Goal: Ask a question

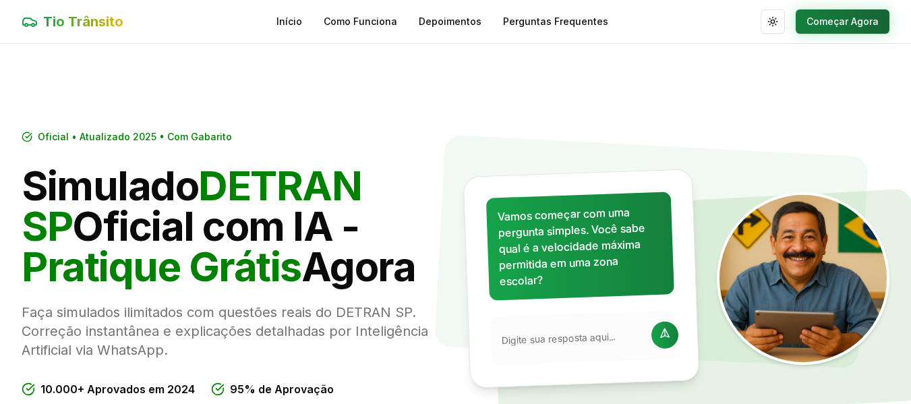
click at [843, 30] on button "Começar Agora" at bounding box center [843, 21] width 94 height 24
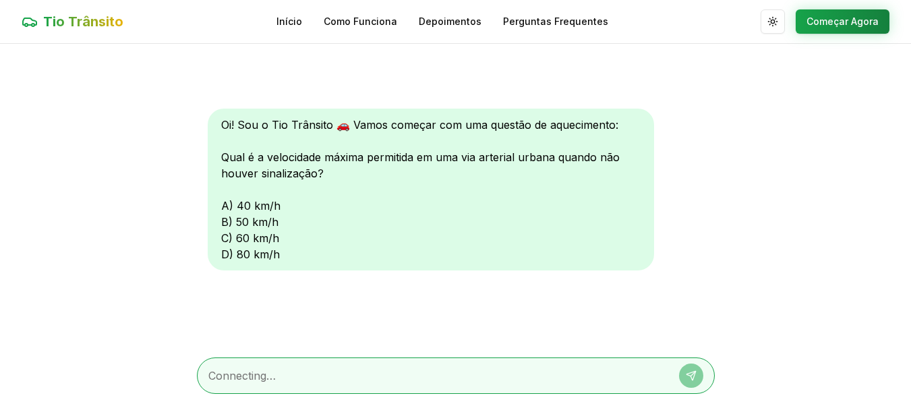
scroll to position [1, 0]
click at [350, 365] on div at bounding box center [456, 375] width 518 height 36
click at [327, 381] on textarea at bounding box center [436, 375] width 457 height 16
type textarea "60"
click at [690, 382] on button at bounding box center [691, 375] width 24 height 24
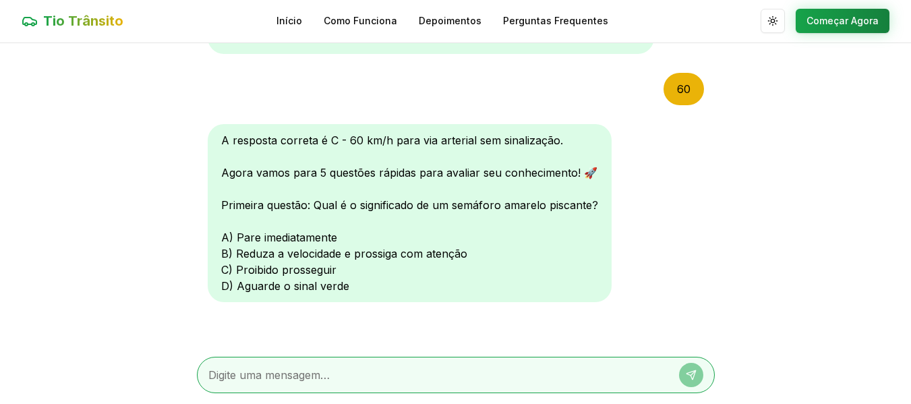
scroll to position [218, 0]
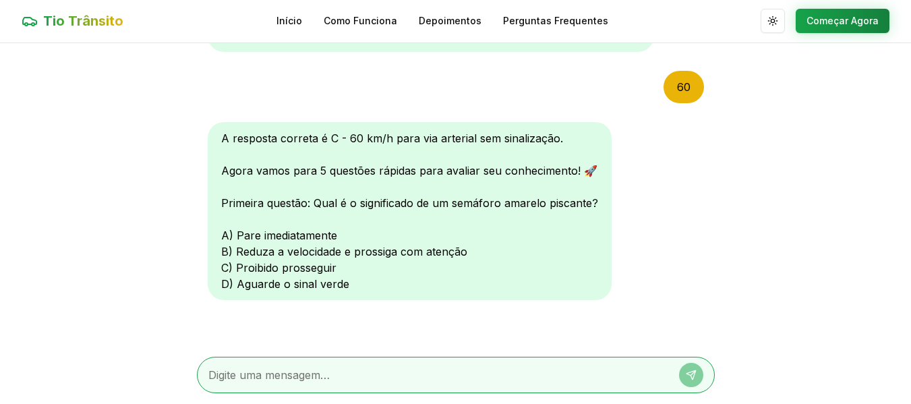
click at [353, 365] on div at bounding box center [456, 375] width 518 height 36
click at [347, 376] on textarea at bounding box center [436, 375] width 457 height 16
type textarea "b"
type textarea "B"
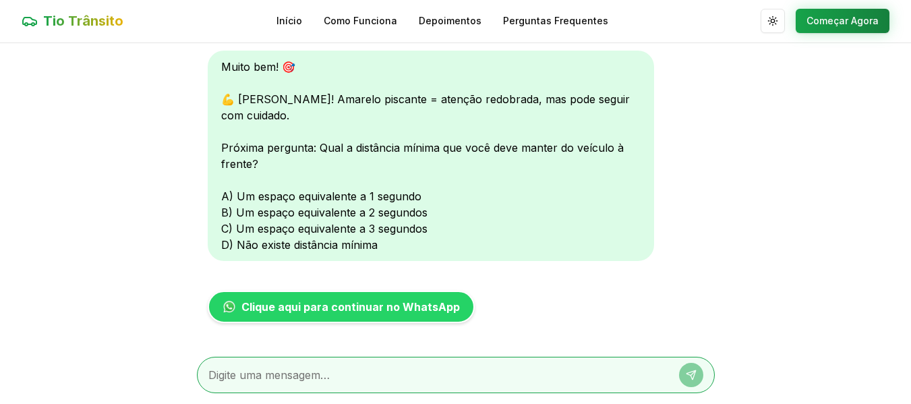
scroll to position [568, 0]
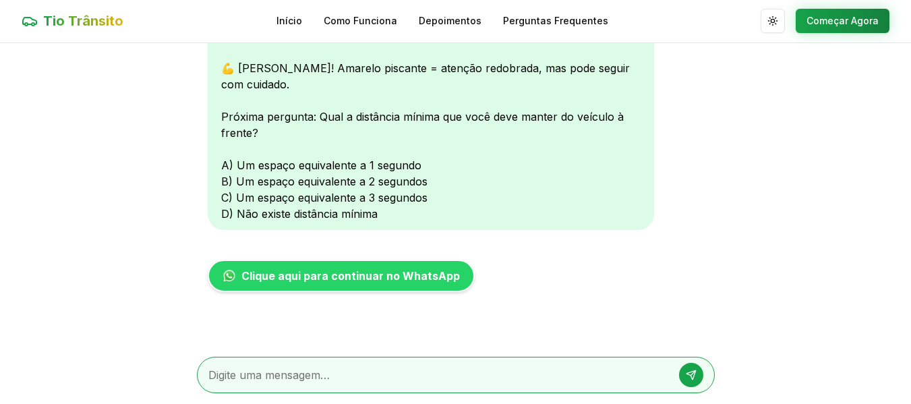
type textarea "B"
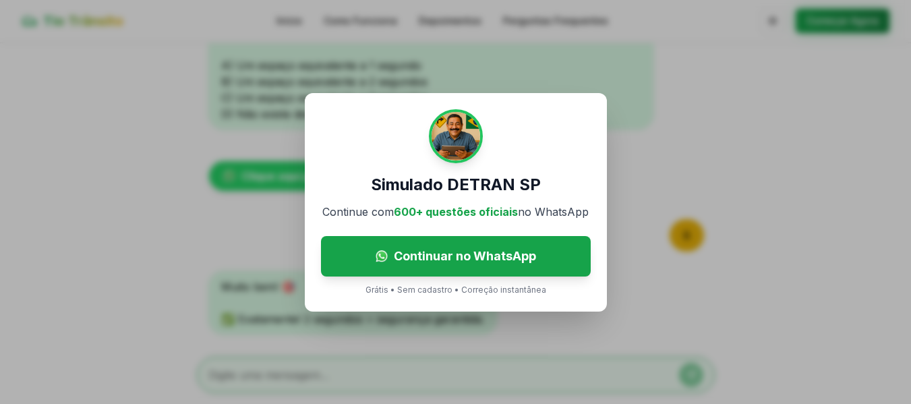
scroll to position [719, 0]
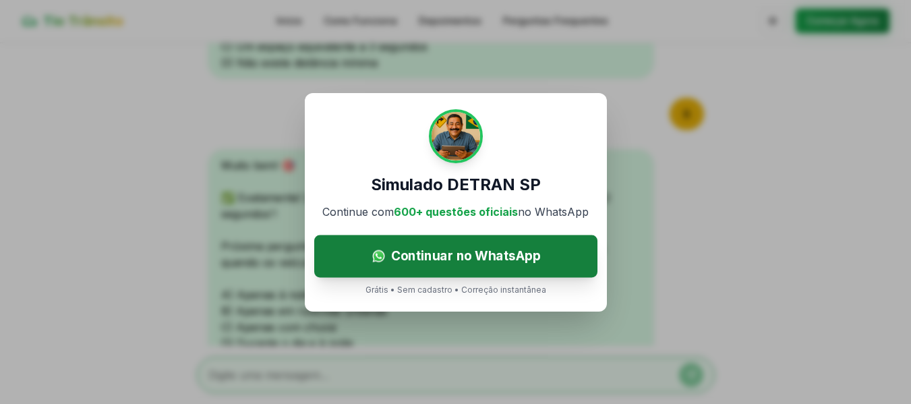
click at [541, 256] on link "Continuar no WhatsApp" at bounding box center [455, 256] width 283 height 42
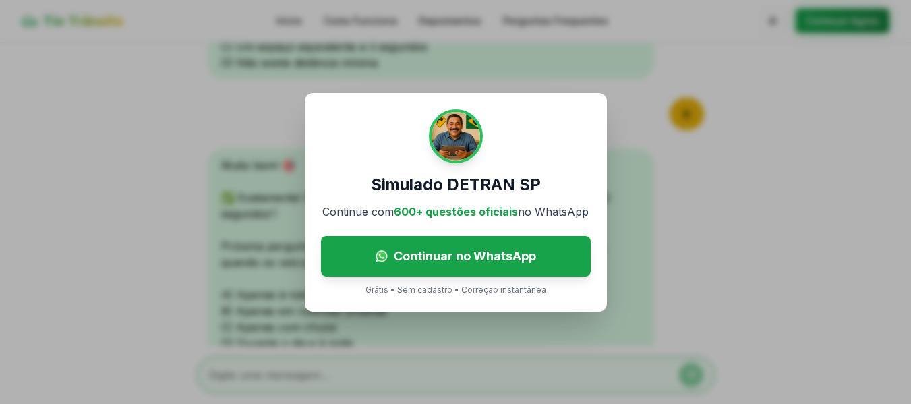
drag, startPoint x: 585, startPoint y: 121, endPoint x: 597, endPoint y: 117, distance: 13.4
click at [585, 121] on div "Simulado DETRAN SP Continue com 600+ questões oficiais no WhatsApp Continuar no…" at bounding box center [456, 202] width 302 height 218
click at [413, 289] on p "Grátis • Sem cadastro • Correção instantânea" at bounding box center [455, 290] width 181 height 11
click at [411, 292] on p "Grátis • Sem cadastro • Correção instantânea" at bounding box center [455, 290] width 181 height 11
click at [559, 175] on div "Simulado DETRAN SP Continue com 600+ questões oficiais no WhatsApp Continuar no…" at bounding box center [456, 202] width 302 height 218
